Goal: Task Accomplishment & Management: Manage account settings

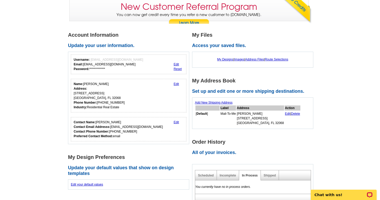
scroll to position [50, 0]
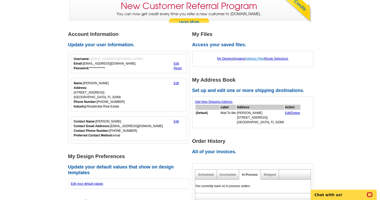
click at [257, 58] on link "Address Files" at bounding box center [254, 59] width 19 height 4
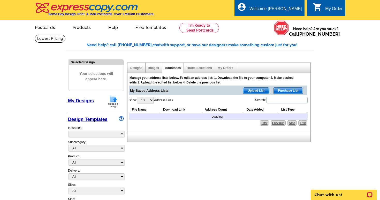
select select "785"
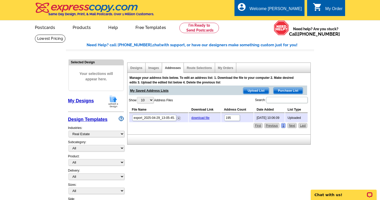
click at [137, 66] on div "Designs" at bounding box center [137, 68] width 18 height 10
click at [137, 71] on div "Designs" at bounding box center [137, 68] width 18 height 10
click at [137, 70] on div "Designs" at bounding box center [137, 68] width 18 height 10
click at [137, 67] on link "Designs" at bounding box center [136, 68] width 12 height 4
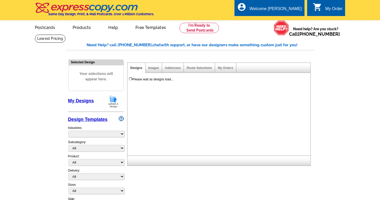
select select "785"
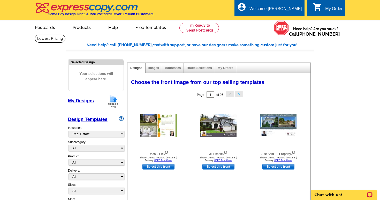
click at [230, 66] on div "My Orders" at bounding box center [225, 68] width 21 height 10
click at [229, 68] on link "My Orders" at bounding box center [225, 68] width 15 height 4
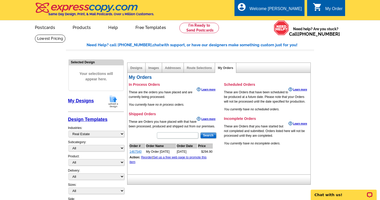
click at [137, 151] on link "1467540" at bounding box center [136, 152] width 12 height 4
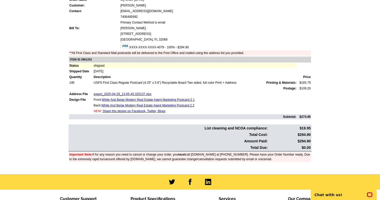
scroll to position [50, 0]
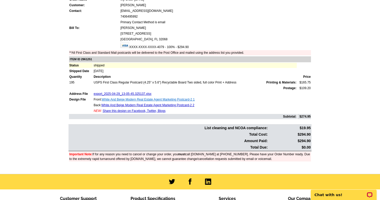
click at [133, 99] on link "White And Beige Modern Real Estate Agent Marketing Postcard-2 1" at bounding box center [148, 100] width 93 height 4
click at [121, 105] on link "White And Beige Modern Real Estate Agent Marketing Postcard-2 2" at bounding box center [147, 106] width 93 height 4
